Goal: Task Accomplishment & Management: Complete application form

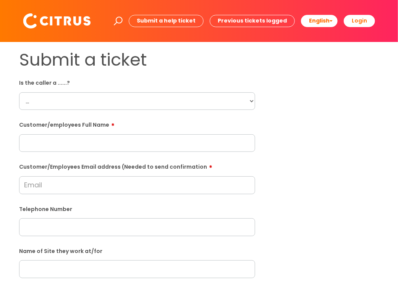
click at [100, 97] on select "... Citrus Customer Citrus Employee [DEMOGRAPHIC_DATA] Supplier" at bounding box center [137, 101] width 236 height 18
select select "Citrus Employee"
click at [19, 92] on select "... Citrus Customer Citrus Employee [DEMOGRAPHIC_DATA] Supplier" at bounding box center [137, 101] width 236 height 18
click at [57, 146] on input "text" at bounding box center [137, 143] width 236 height 18
click at [94, 142] on input "text" at bounding box center [137, 143] width 236 height 18
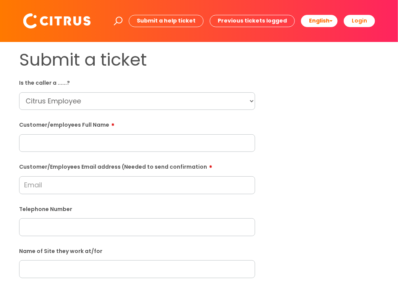
paste input "[PERSON_NAME]"
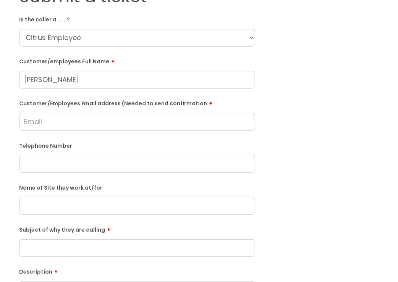
scroll to position [76, 0]
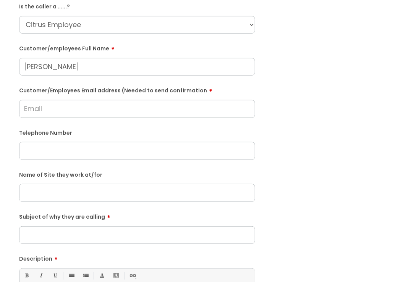
type input "[PERSON_NAME]"
click at [82, 108] on input "Customer/Employees Email address (Needed to send confirmation" at bounding box center [137, 109] width 236 height 18
click at [326, 103] on div "Submit a ticket Is the caller a ......? ... Citrus Customer Citrus Employee [DE…" at bounding box center [198, 192] width 371 height 439
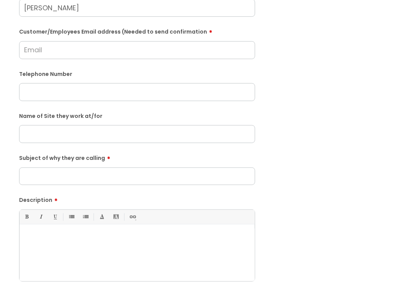
scroll to position [153, 0]
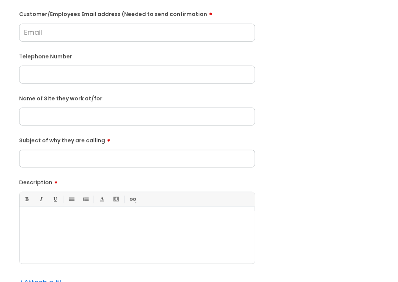
click at [58, 114] on input "text" at bounding box center [137, 117] width 236 height 18
type input "Gattica"
click at [67, 157] on input "Subject of why they are calling" at bounding box center [137, 159] width 236 height 18
type input "Lateness"
click at [68, 222] on p at bounding box center [137, 220] width 224 height 7
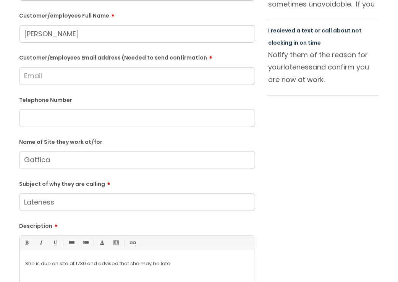
scroll to position [38, 0]
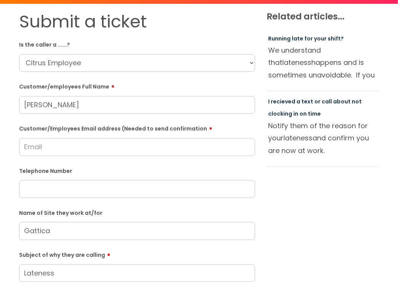
click at [71, 144] on input "Customer/Employees Email address (Needed to send confirmation" at bounding box center [137, 147] width 236 height 18
click at [84, 148] on input "Customer/Employees Email address (Needed to send confirmation" at bounding box center [137, 147] width 236 height 18
click at [84, 147] on input "Customer/Employees Email address (Needed to send confirmation" at bounding box center [137, 147] width 236 height 18
click at [83, 147] on input "Customer/Employees Email address (Needed to send confirmation" at bounding box center [137, 147] width 236 height 18
click at [63, 149] on input "Customer/Employees Email address (Needed to send confirmation" at bounding box center [137, 147] width 236 height 18
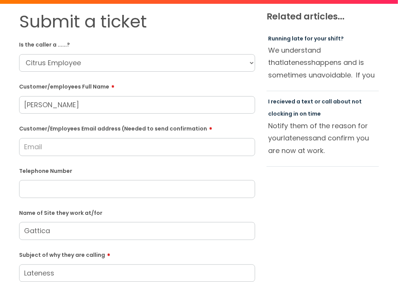
click at [61, 147] on input "Customer/Employees Email address (Needed to send confirmation" at bounding box center [137, 147] width 236 height 18
drag, startPoint x: 76, startPoint y: 197, endPoint x: 218, endPoint y: 194, distance: 142.8
click at [80, 197] on input "text" at bounding box center [137, 189] width 236 height 18
click at [97, 148] on input "Customer/Employees Email address (Needed to send confirmation" at bounding box center [137, 147] width 236 height 18
click at [71, 189] on input "text" at bounding box center [137, 189] width 236 height 18
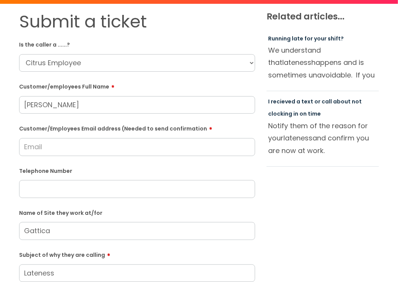
paste input "07464373382"
drag, startPoint x: 348, startPoint y: 189, endPoint x: 308, endPoint y: 193, distance: 40.2
click at [348, 189] on div "Submit a ticket Is the caller a ......? ... Citrus Customer Citrus Employee [DE…" at bounding box center [198, 230] width 371 height 439
click at [285, 184] on div "Submit a ticket Is the caller a ......? ... Citrus Customer Citrus Employee [DE…" at bounding box center [198, 230] width 371 height 439
click at [286, 178] on div "Submit a ticket Is the caller a ......? ... Citrus Customer Citrus Employee [DE…" at bounding box center [198, 230] width 371 height 439
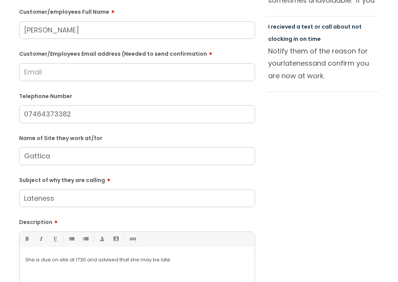
scroll to position [115, 0]
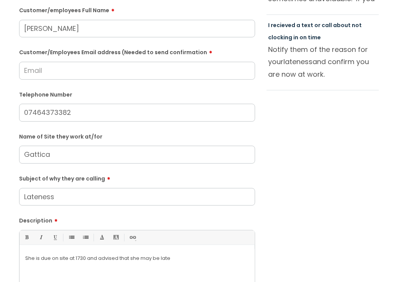
click at [287, 173] on div "Submit a ticket Is the caller a ......? ... Citrus Customer Citrus Employee [DE…" at bounding box center [198, 154] width 371 height 439
click at [45, 112] on input "07464373382" at bounding box center [137, 113] width 236 height 18
type input "07464 373382"
click at [52, 74] on input "Customer/Employees Email address (Needed to send confirmation" at bounding box center [137, 71] width 236 height 18
click at [53, 75] on input "Customer/Employees Email address (Needed to send confirmation" at bounding box center [137, 71] width 236 height 18
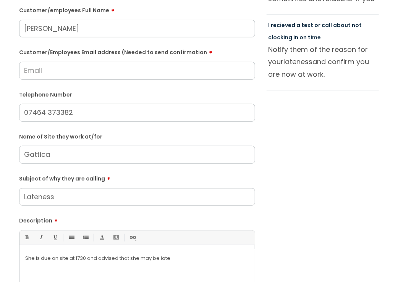
click at [52, 73] on input "Customer/Employees Email address (Needed to send confirmation" at bounding box center [137, 71] width 236 height 18
click at [58, 73] on input "Customer/Employees Email address (Needed to send confirmation" at bounding box center [137, 71] width 236 height 18
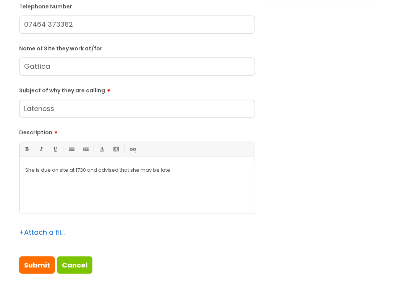
scroll to position [267, 0]
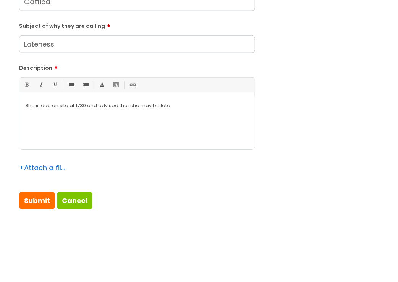
type input "[EMAIL_ADDRESS][DOMAIN_NAME]"
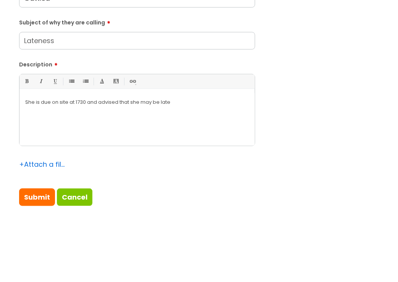
click at [203, 140] on div "She is due on site at 1730 and advised that she may be late" at bounding box center [136, 119] width 235 height 53
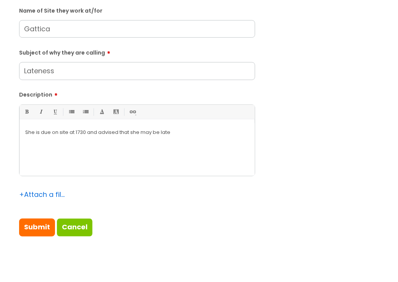
scroll to position [259, 0]
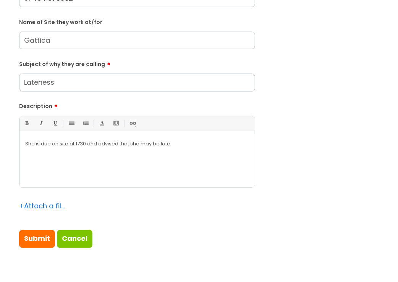
click at [201, 142] on p "She is due on site at 1730 and advised that she may be late" at bounding box center [137, 143] width 224 height 7
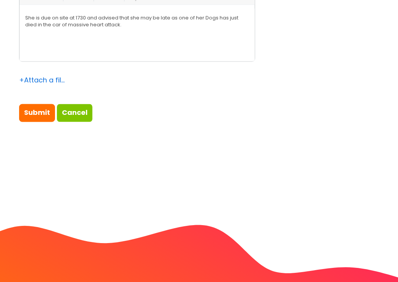
scroll to position [420, 0]
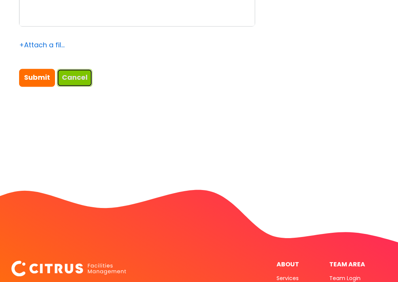
click at [75, 81] on link "Cancel" at bounding box center [74, 78] width 35 height 18
